Goal: Information Seeking & Learning: Check status

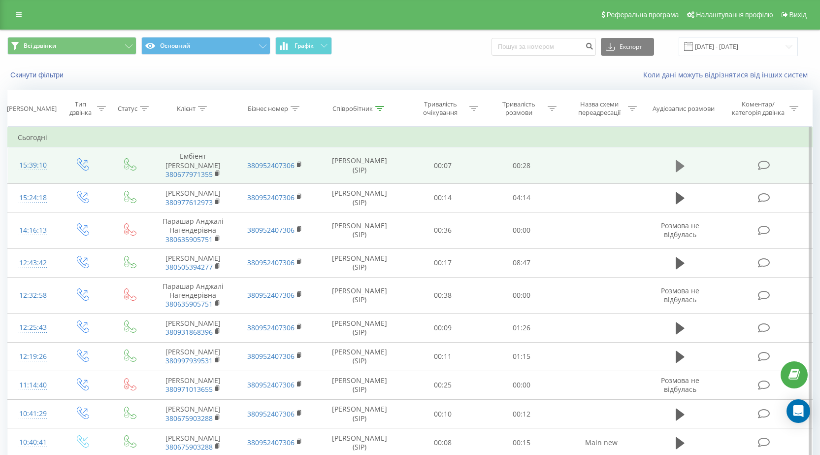
click at [679, 162] on icon at bounding box center [680, 166] width 9 height 12
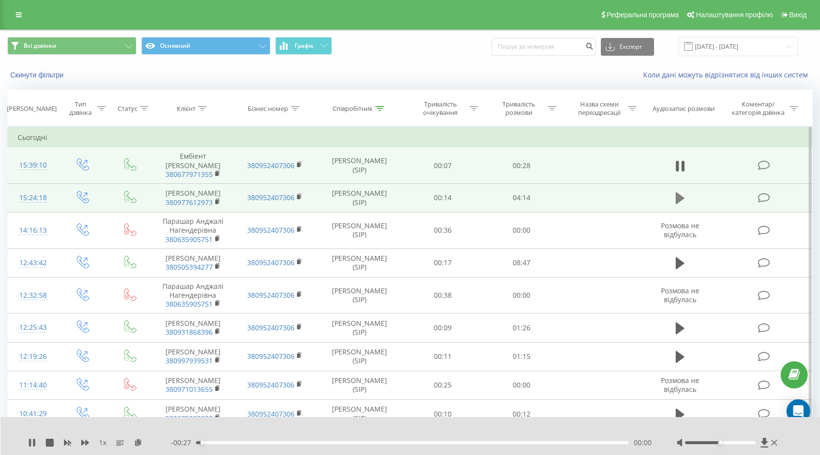
click at [681, 192] on icon at bounding box center [680, 198] width 9 height 12
click at [682, 193] on icon at bounding box center [683, 198] width 3 height 11
click at [687, 164] on button at bounding box center [680, 166] width 15 height 15
click at [685, 159] on button at bounding box center [680, 166] width 15 height 15
click at [684, 191] on icon at bounding box center [680, 198] width 9 height 14
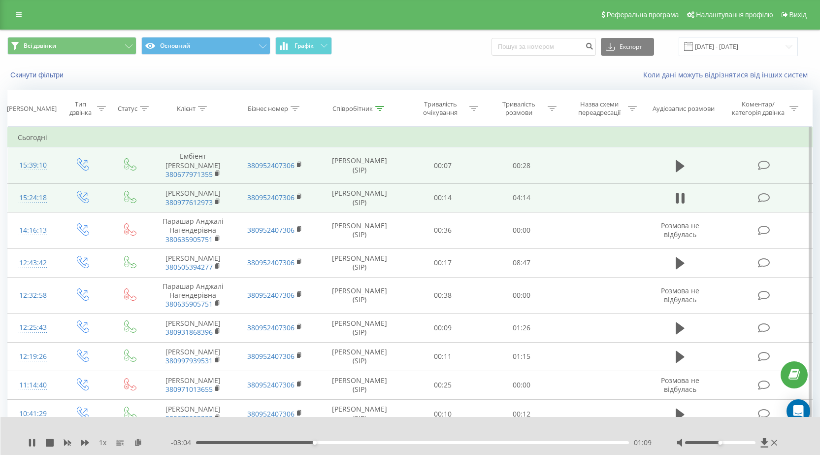
drag, startPoint x: 596, startPoint y: 441, endPoint x: 609, endPoint y: 443, distance: 13.4
click at [597, 442] on div "01:09" at bounding box center [412, 442] width 433 height 3
drag, startPoint x: 721, startPoint y: 443, endPoint x: 788, endPoint y: 443, distance: 67.0
click at [788, 443] on div "1 x - 00:14 04:00 04:00" at bounding box center [410, 436] width 820 height 38
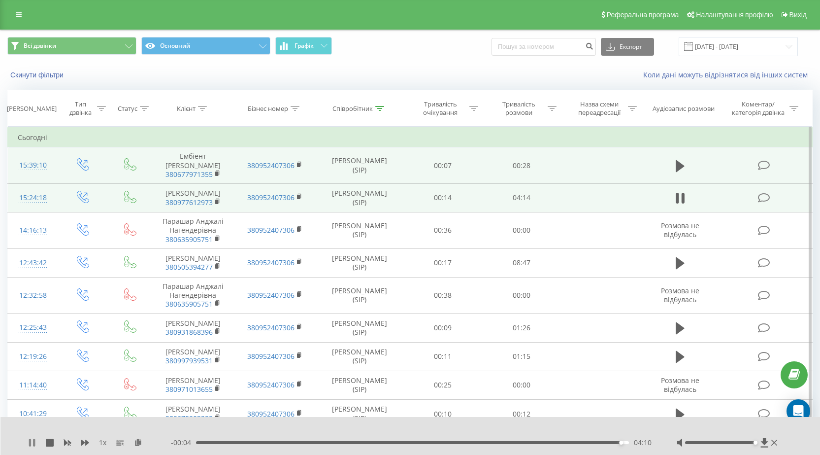
click at [34, 443] on icon at bounding box center [34, 442] width 2 height 8
click at [676, 192] on icon at bounding box center [680, 198] width 9 height 12
click at [321, 443] on div "04:12" at bounding box center [412, 442] width 433 height 3
click at [368, 443] on div "01:41" at bounding box center [412, 442] width 433 height 3
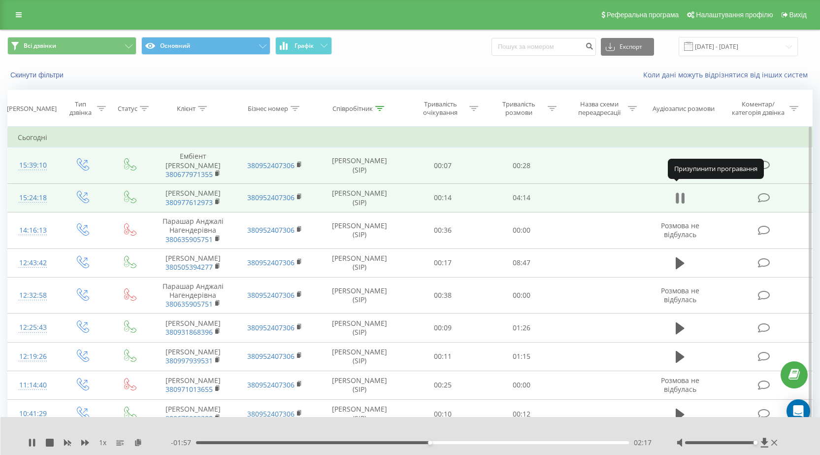
click at [676, 192] on icon at bounding box center [680, 198] width 9 height 14
click at [686, 196] on button at bounding box center [680, 198] width 15 height 15
click at [681, 192] on icon at bounding box center [680, 198] width 9 height 14
click at [676, 197] on icon at bounding box center [680, 198] width 9 height 14
click at [416, 439] on div "- 01:54 02:20 02:20" at bounding box center [411, 442] width 481 height 10
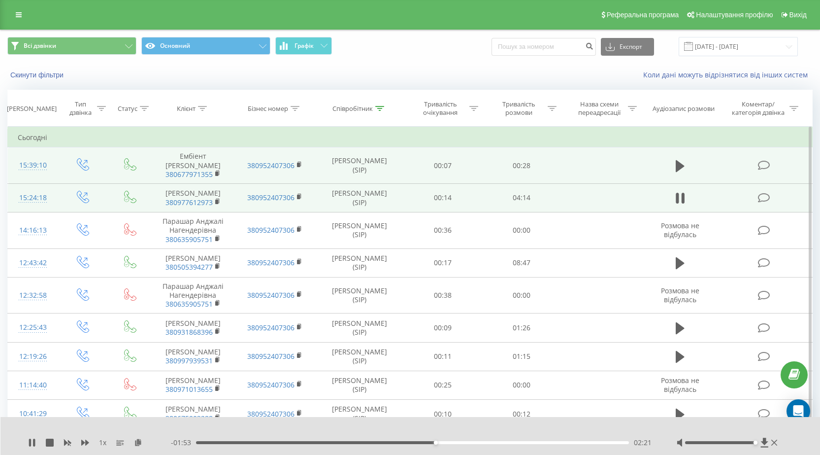
click at [418, 442] on div "02:21" at bounding box center [412, 442] width 433 height 3
click at [682, 193] on icon at bounding box center [683, 198] width 3 height 11
click at [681, 192] on icon at bounding box center [680, 198] width 9 height 12
click at [46, 444] on icon at bounding box center [50, 442] width 8 height 8
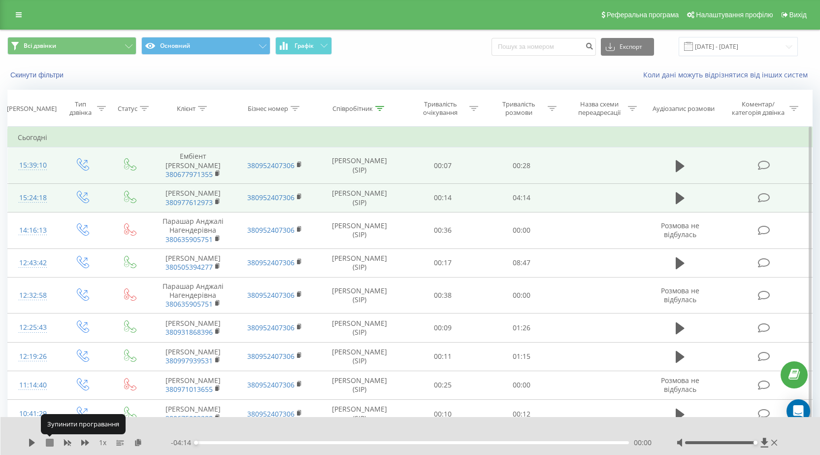
click at [46, 444] on icon at bounding box center [50, 442] width 8 height 8
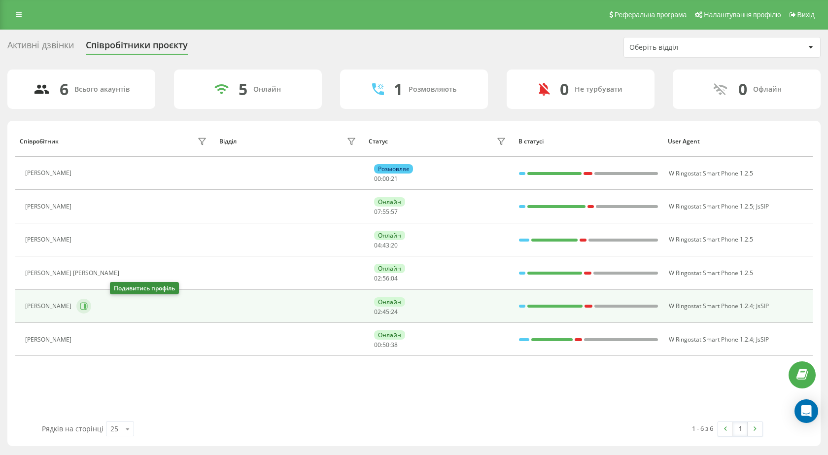
click at [88, 305] on icon at bounding box center [84, 306] width 8 height 8
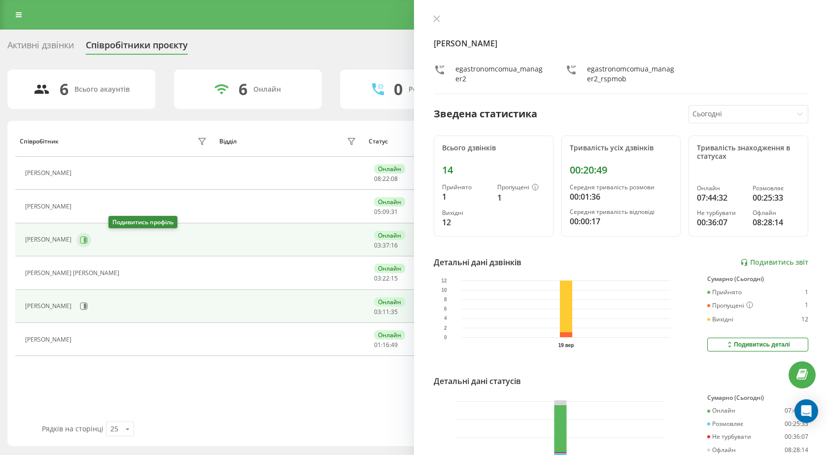
click at [91, 245] on button at bounding box center [83, 240] width 15 height 15
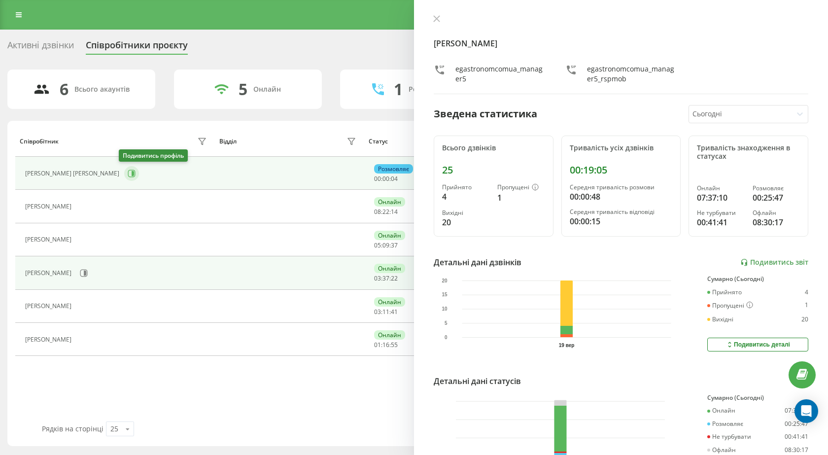
click at [128, 170] on icon at bounding box center [131, 172] width 7 height 7
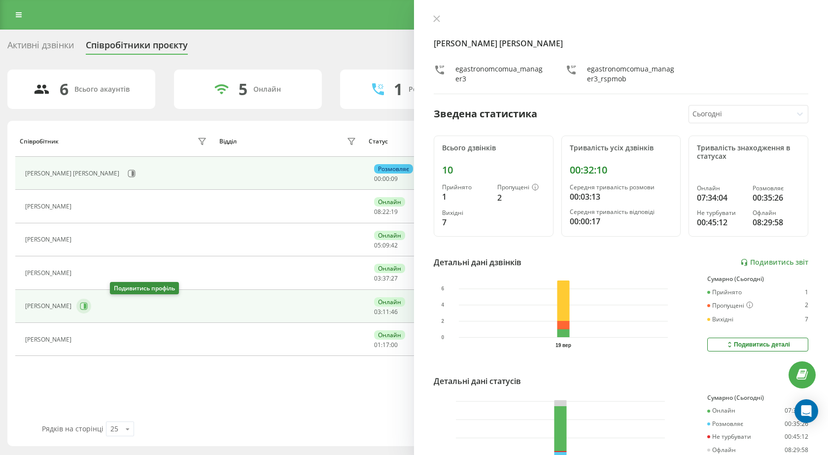
click at [91, 299] on button at bounding box center [83, 306] width 15 height 15
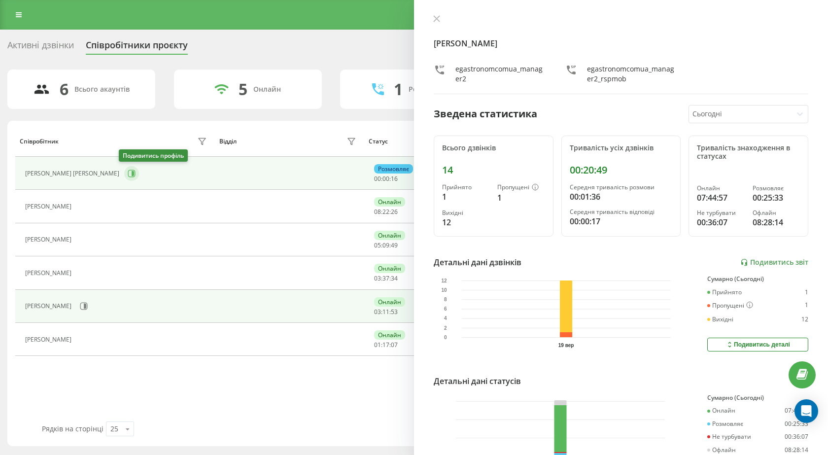
click at [129, 175] on icon at bounding box center [132, 173] width 8 height 8
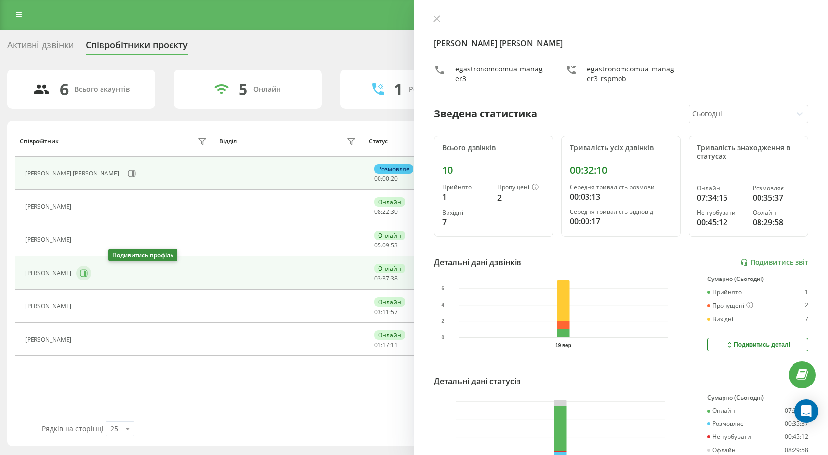
click at [91, 267] on button at bounding box center [83, 273] width 15 height 15
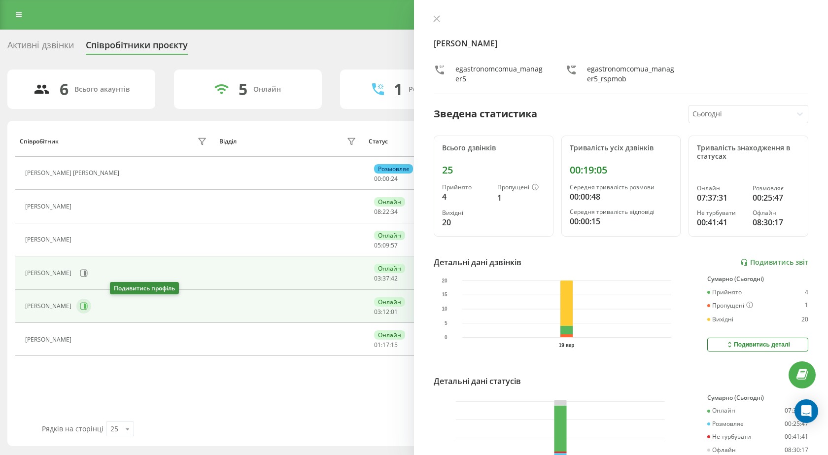
click at [88, 310] on icon at bounding box center [84, 306] width 8 height 8
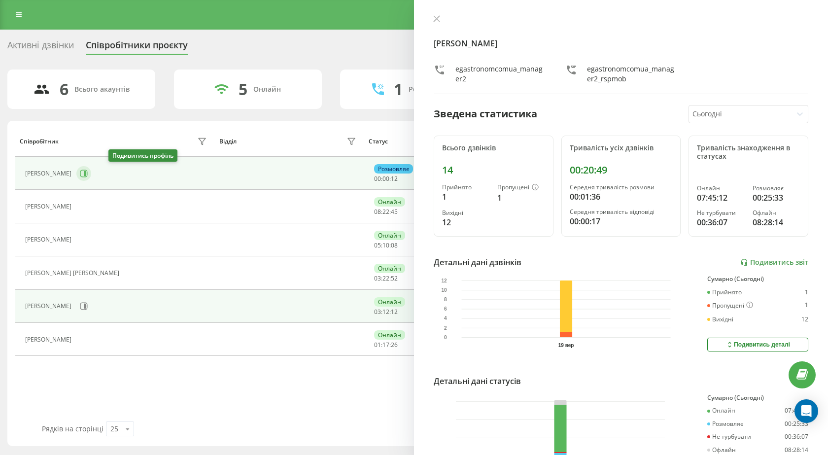
click at [88, 177] on icon at bounding box center [84, 173] width 8 height 8
click at [109, 305] on div "Пастернак Олег Романович" at bounding box center [117, 306] width 184 height 17
click at [91, 307] on button at bounding box center [83, 306] width 15 height 15
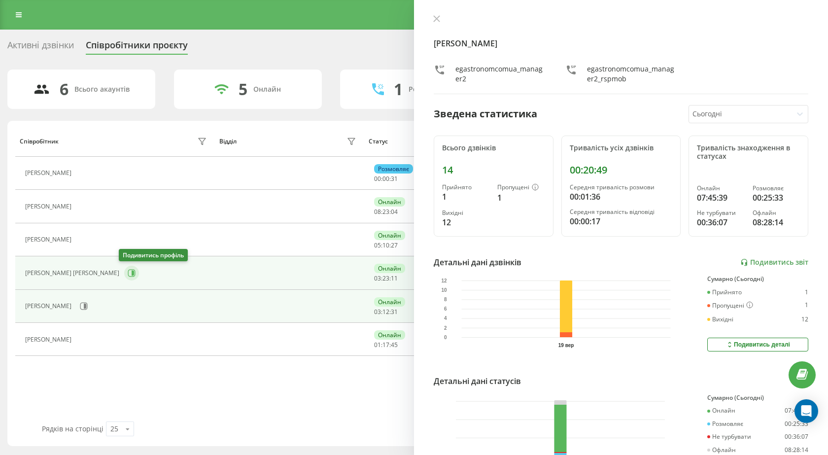
click at [130, 270] on icon at bounding box center [132, 273] width 8 height 8
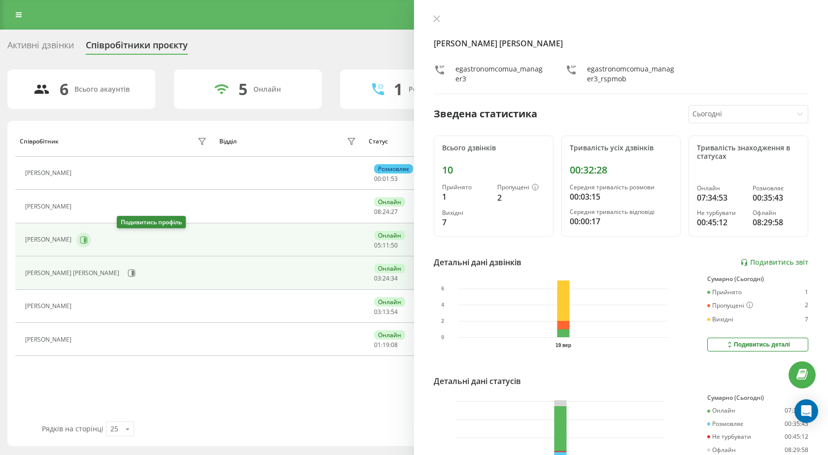
click at [91, 241] on button at bounding box center [83, 240] width 15 height 15
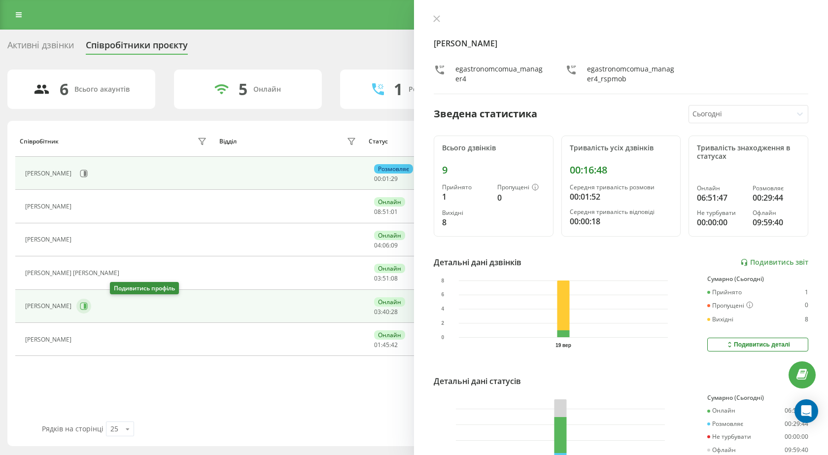
click at [88, 305] on icon at bounding box center [84, 306] width 8 height 8
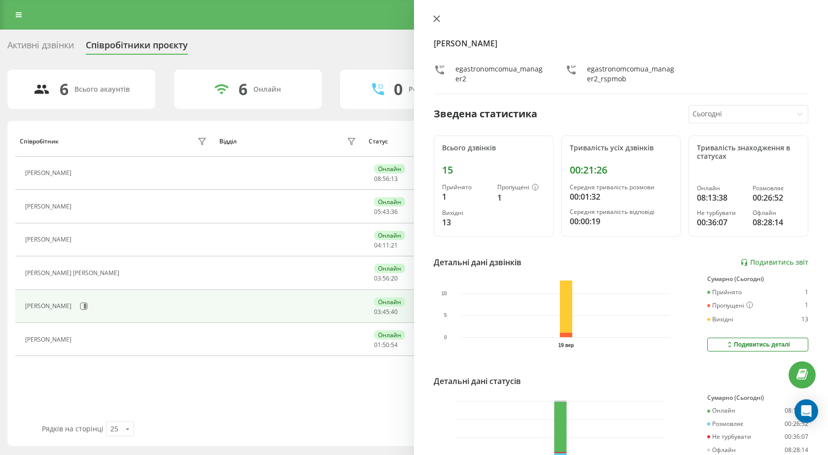
click at [437, 18] on icon at bounding box center [437, 19] width 6 height 6
